Goal: Task Accomplishment & Management: Manage account settings

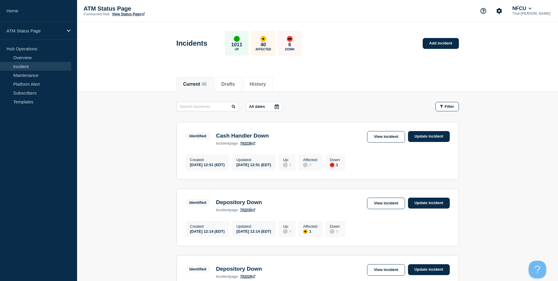
click at [19, 65] on link "Incident" at bounding box center [35, 66] width 71 height 9
click at [446, 47] on link "Add incident" at bounding box center [441, 43] width 36 height 11
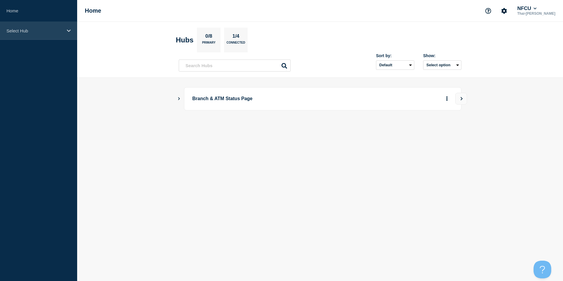
click at [51, 31] on p "Select Hub" at bounding box center [34, 30] width 57 height 5
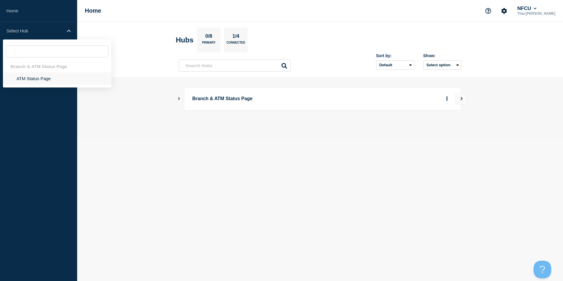
click at [33, 78] on li "ATM Status Page" at bounding box center [57, 78] width 108 height 12
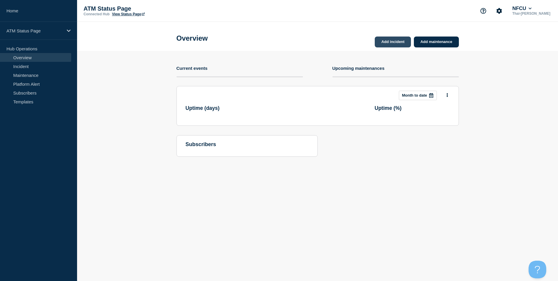
click at [400, 45] on link "Add incident" at bounding box center [393, 41] width 36 height 11
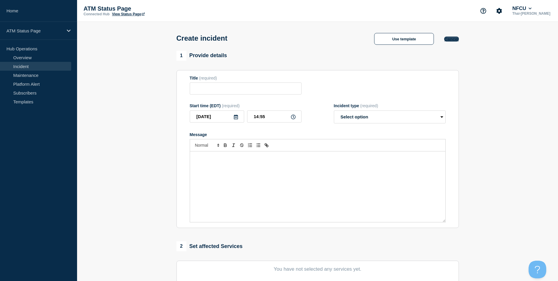
click at [455, 39] on button "Cancel" at bounding box center [451, 38] width 14 height 5
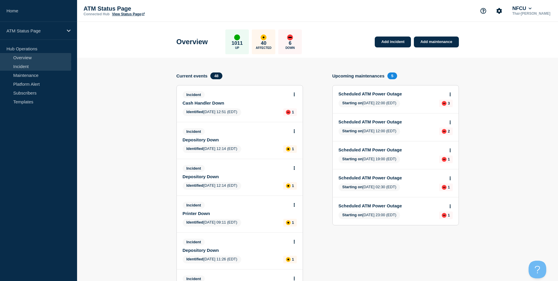
click at [26, 66] on link "Incident" at bounding box center [35, 66] width 71 height 9
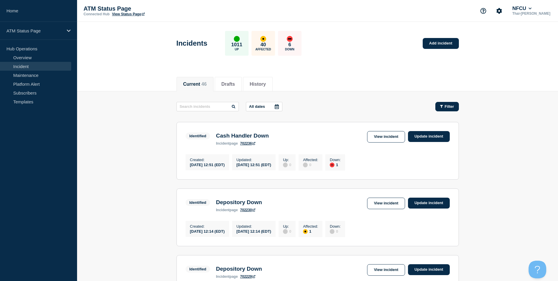
click at [451, 106] on span "Filter" at bounding box center [449, 106] width 9 height 4
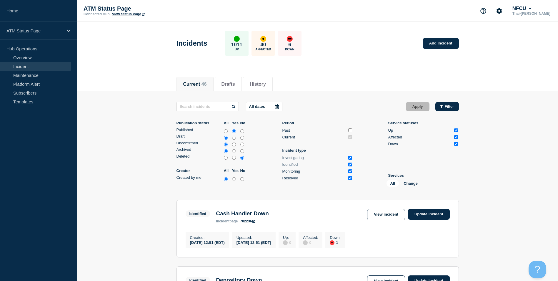
click at [451, 107] on span "Filter" at bounding box center [449, 106] width 9 height 4
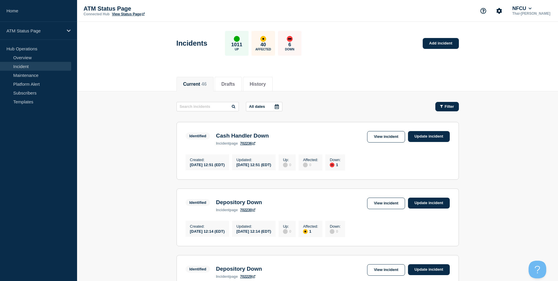
click at [454, 103] on button "Filter" at bounding box center [448, 106] width 24 height 9
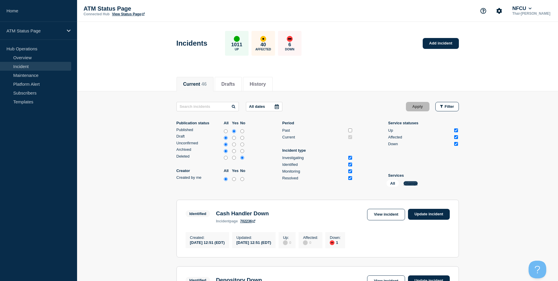
click at [414, 182] on button "Change" at bounding box center [411, 183] width 14 height 4
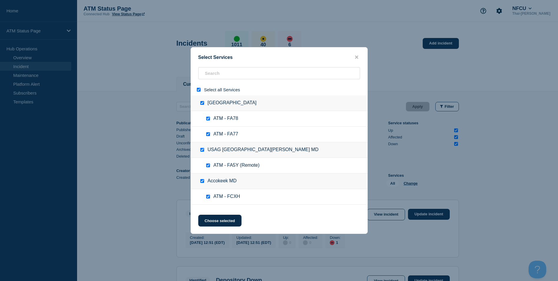
click at [199, 92] on input "select all" at bounding box center [199, 90] width 4 height 4
checkbox input "false"
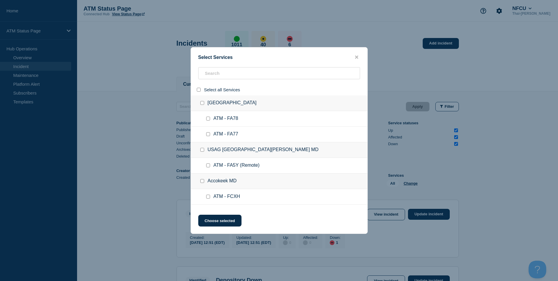
checkbox input "false"
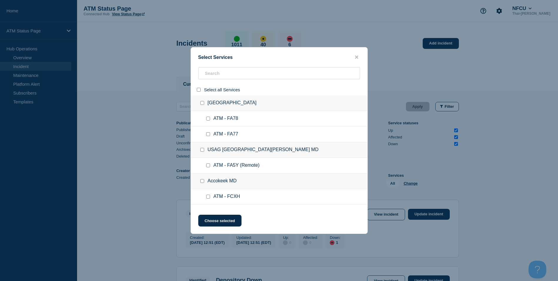
checkbox input "false"
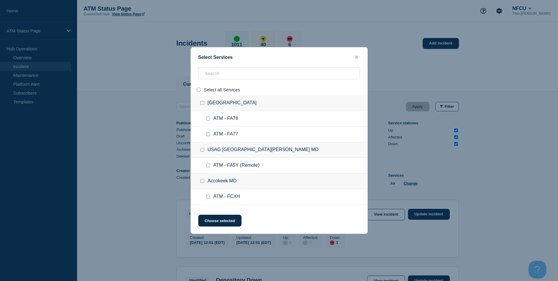
checkbox input "false"
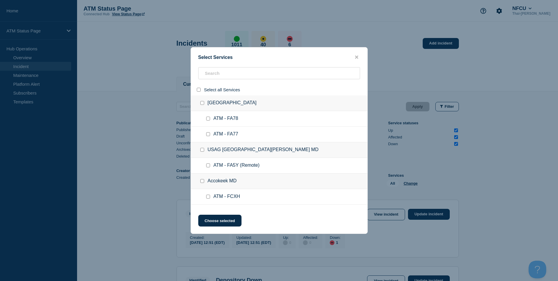
checkbox input "false"
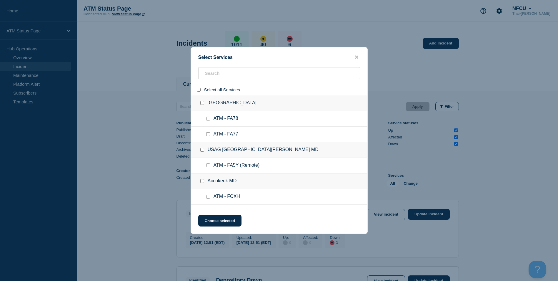
checkbox input "false"
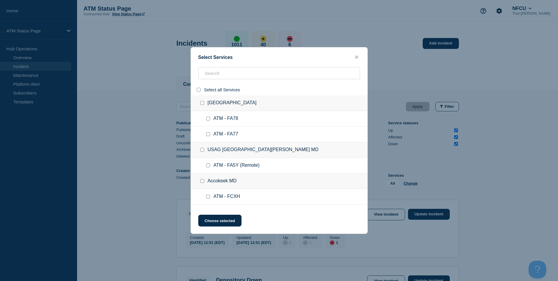
checkbox input "false"
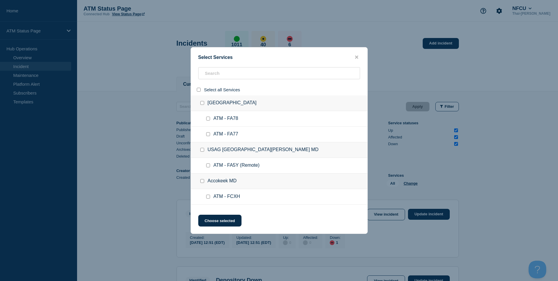
checkbox input "false"
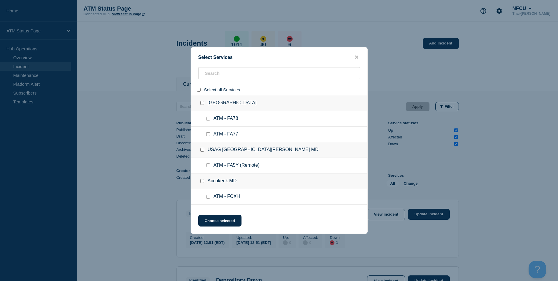
checkbox input "false"
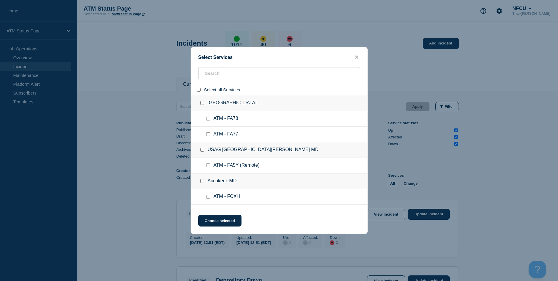
checkbox input "false"
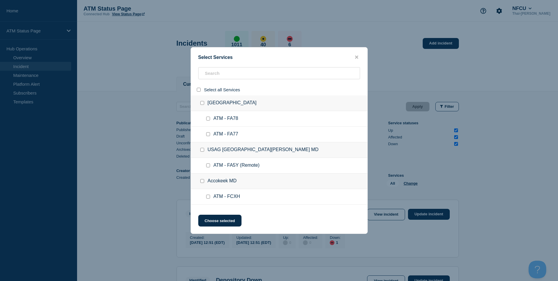
checkbox input "false"
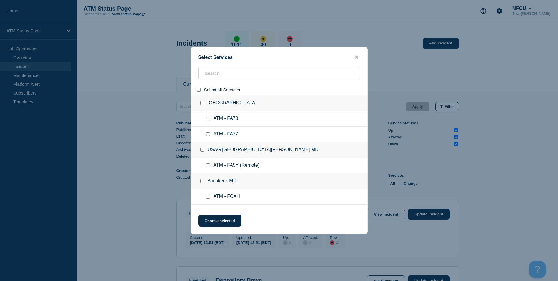
checkbox input "false"
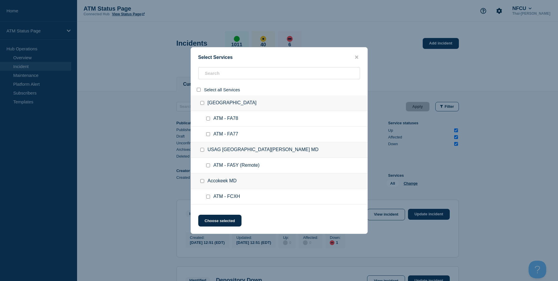
checkbox input "false"
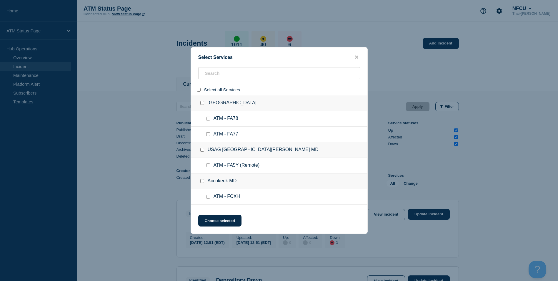
checkbox input "false"
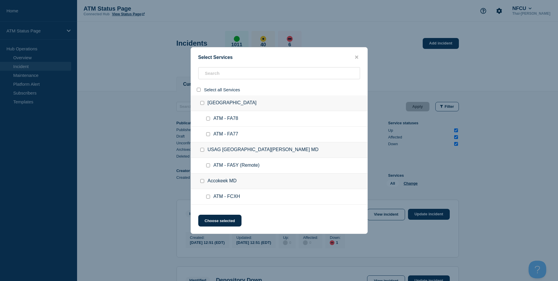
checkbox input "false"
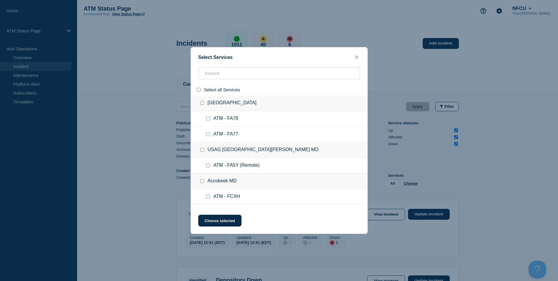
checkbox input "false"
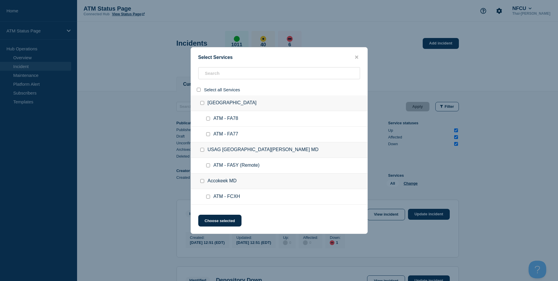
checkbox input "false"
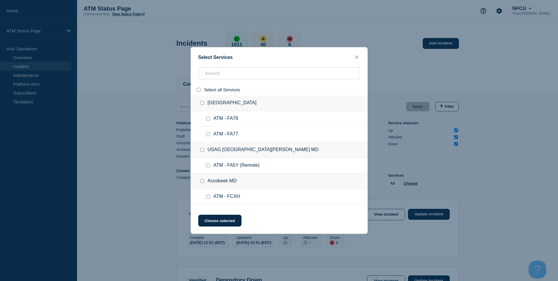
checkbox input "false"
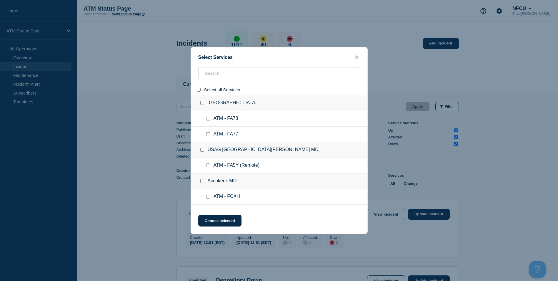
checkbox input "false"
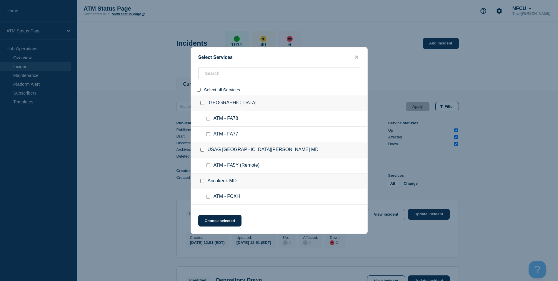
checkbox input "false"
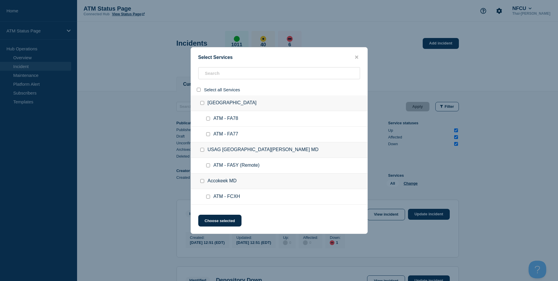
checkbox input "false"
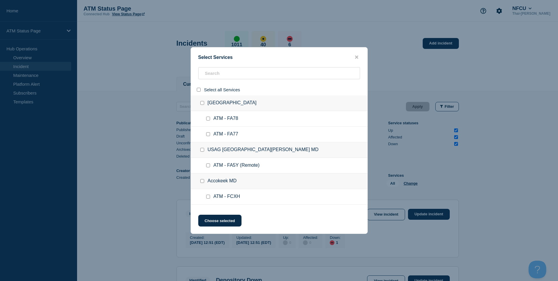
checkbox input "false"
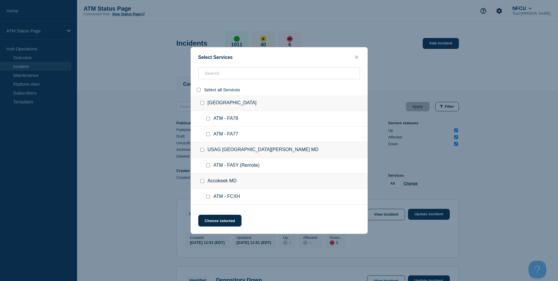
checkbox input "false"
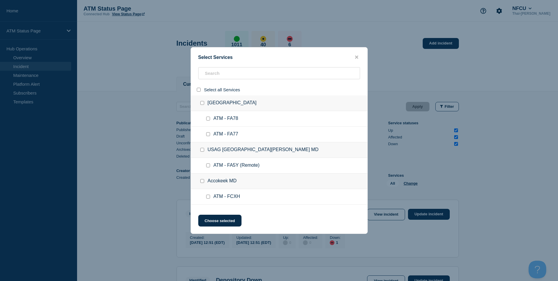
checkbox input "false"
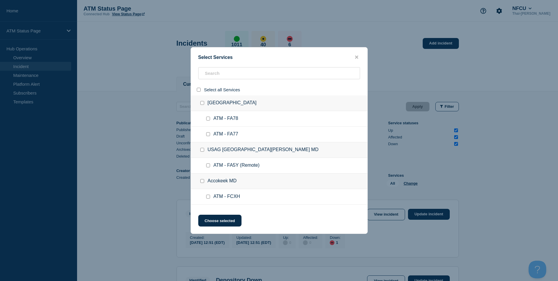
checkbox input "false"
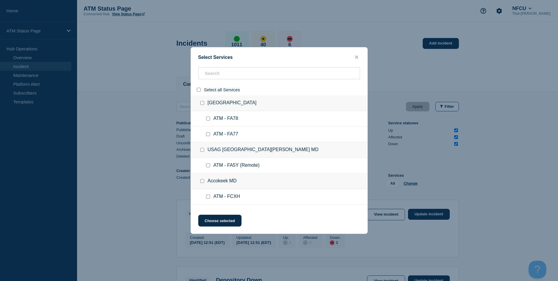
checkbox input "false"
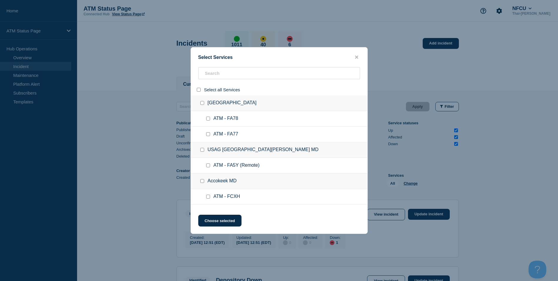
checkbox input "false"
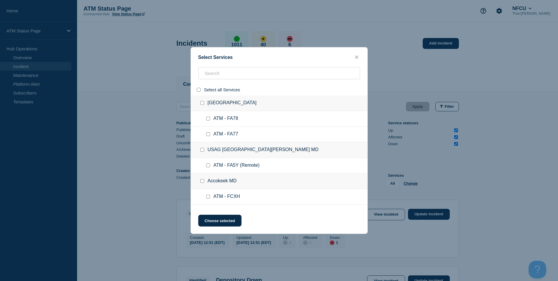
checkbox input "false"
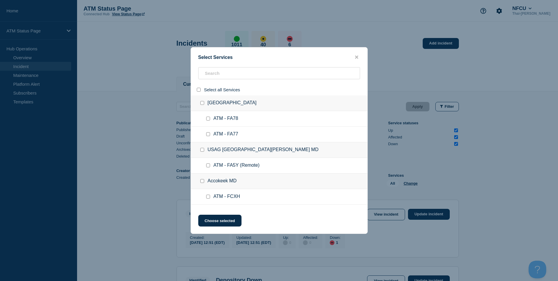
checkbox input "false"
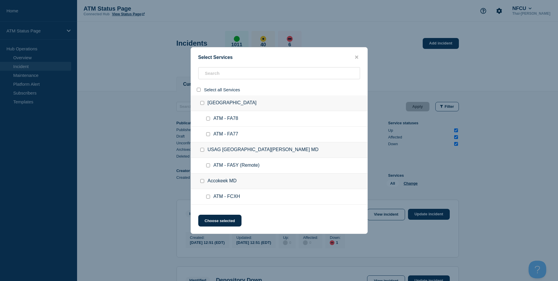
checkbox input "false"
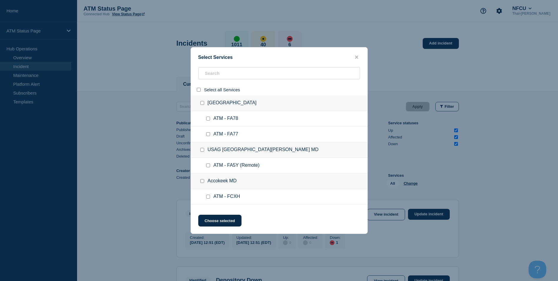
checkbox input "false"
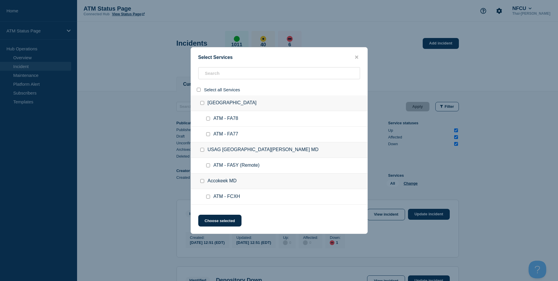
checkbox input "false"
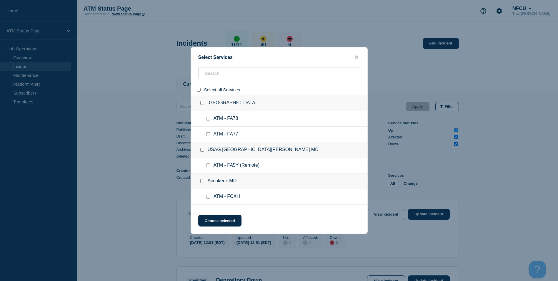
checkbox input "false"
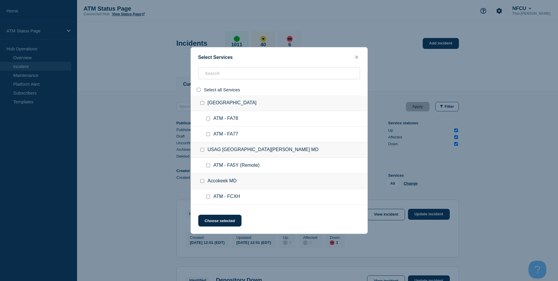
checkbox input "false"
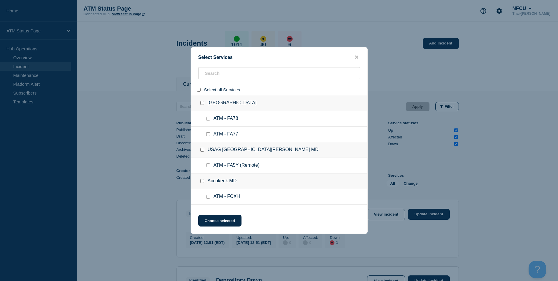
checkbox input "false"
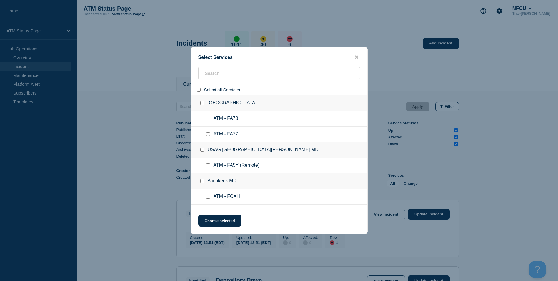
checkbox input "false"
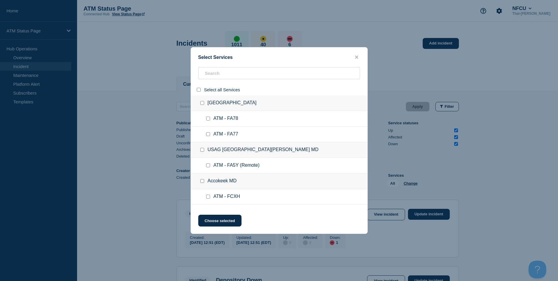
checkbox input "false"
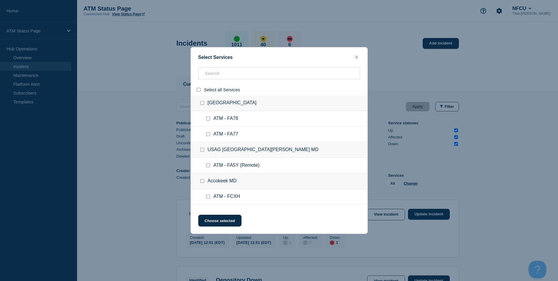
checkbox input "false"
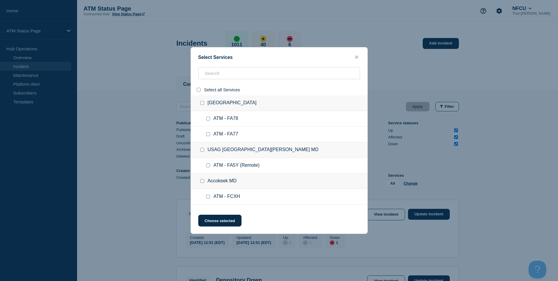
checkbox input "false"
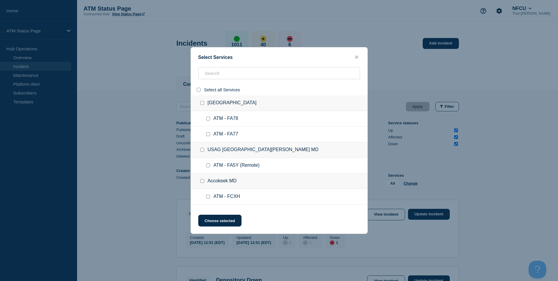
checkbox input "false"
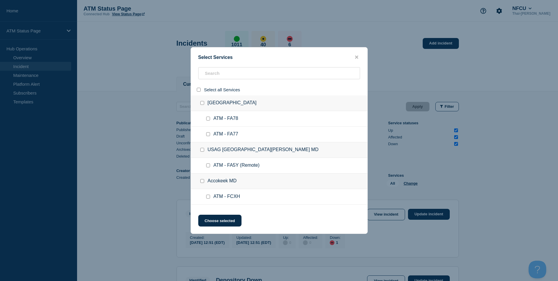
checkbox input "false"
click at [228, 76] on input "search" at bounding box center [279, 73] width 162 height 12
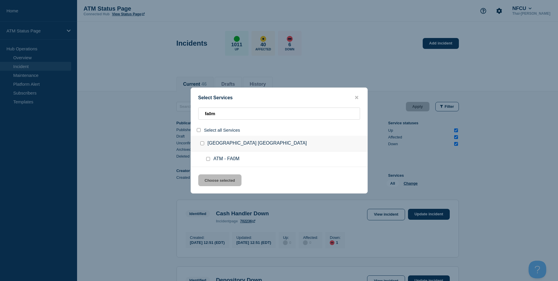
click at [207, 158] on input "service: ATM - FA0M" at bounding box center [208, 159] width 4 height 4
click at [210, 178] on button "Choose selected" at bounding box center [219, 180] width 43 height 12
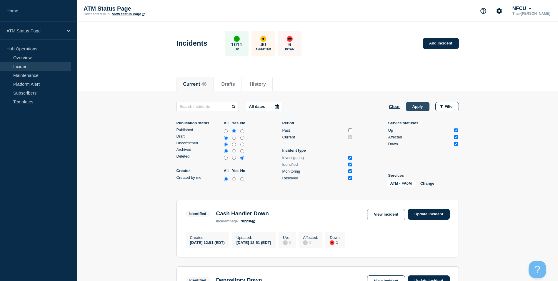
click at [417, 108] on button "Apply" at bounding box center [418, 106] width 24 height 9
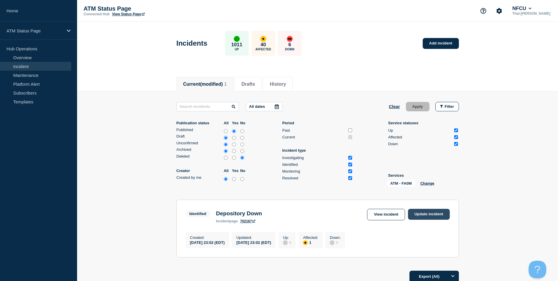
click at [427, 213] on link "Update incident" at bounding box center [429, 214] width 42 height 11
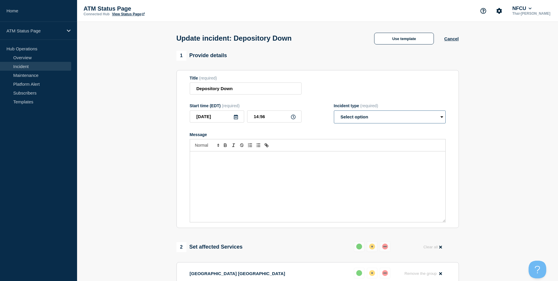
drag, startPoint x: 358, startPoint y: 116, endPoint x: 361, endPoint y: 126, distance: 10.6
click at [358, 116] on select "Select option Investigating Identified Monitoring Resolved" at bounding box center [390, 116] width 112 height 13
click at [334, 112] on select "Select option Investigating Identified Monitoring Resolved" at bounding box center [390, 116] width 112 height 13
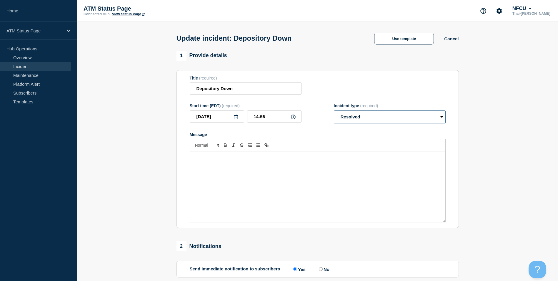
scroll to position [96, 0]
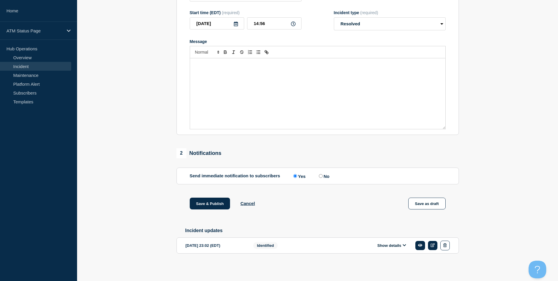
click at [202, 209] on div "Save & Publish Cancel Save as draft" at bounding box center [318, 211] width 283 height 26
click at [206, 203] on button "Save & Publish" at bounding box center [210, 204] width 41 height 12
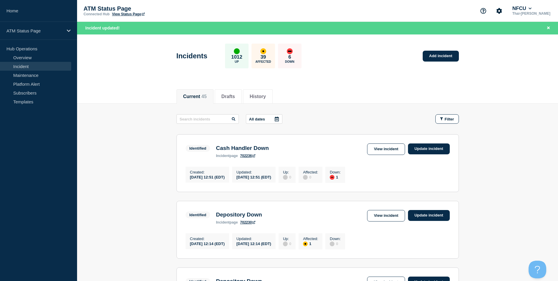
click at [405, 72] on header "Incidents 1012 Up 39 Affected 6 Down Add incident" at bounding box center [317, 58] width 481 height 49
click at [449, 118] on span "Filter" at bounding box center [449, 119] width 9 height 4
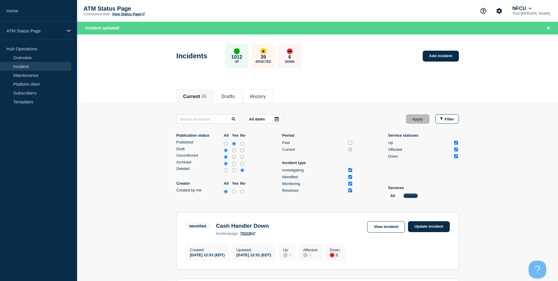
click at [413, 195] on button "Change" at bounding box center [411, 195] width 14 height 4
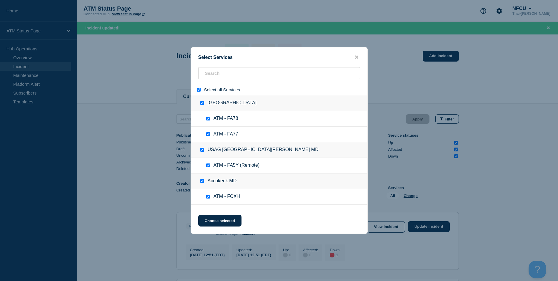
click at [198, 91] on input "select all" at bounding box center [199, 90] width 4 height 4
click at [232, 73] on input "search" at bounding box center [279, 73] width 162 height 12
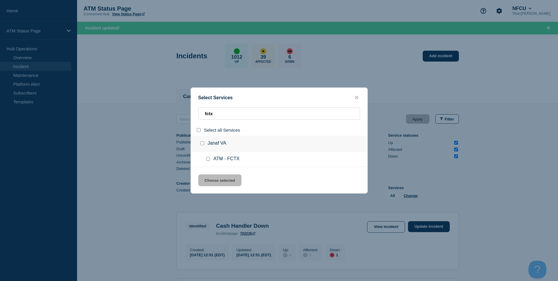
click at [207, 160] on input "service: ATM - FCTX" at bounding box center [208, 159] width 4 height 4
click at [225, 182] on button "Choose selected" at bounding box center [219, 180] width 43 height 12
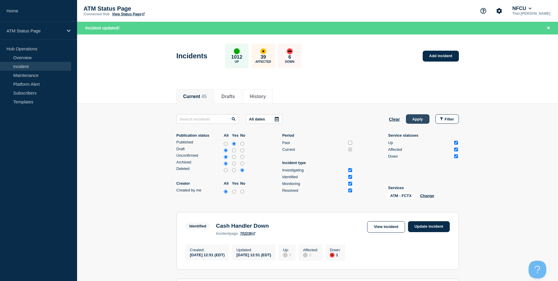
click at [419, 122] on button "Apply" at bounding box center [418, 118] width 24 height 9
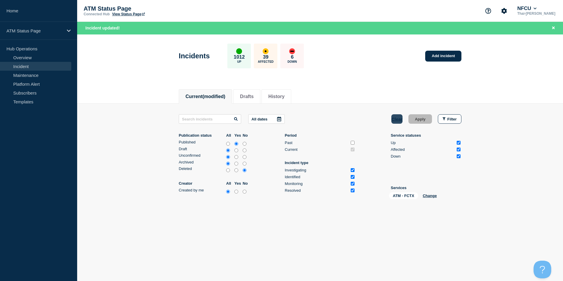
drag, startPoint x: 390, startPoint y: 117, endPoint x: 398, endPoint y: 118, distance: 7.4
click at [396, 118] on div "All dates Clear Apply Filter" at bounding box center [320, 118] width 283 height 9
click at [396, 120] on button "Clear" at bounding box center [396, 118] width 11 height 9
click at [396, 120] on div "All dates Apply Filter" at bounding box center [320, 118] width 283 height 9
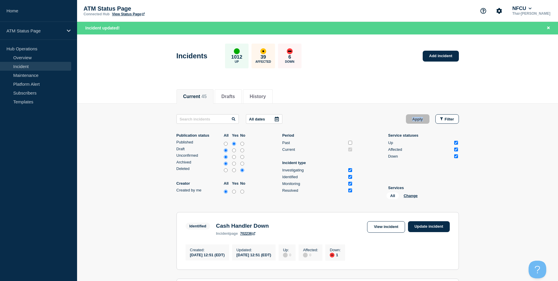
scroll to position [147, 0]
